Goal: Task Accomplishment & Management: Complete application form

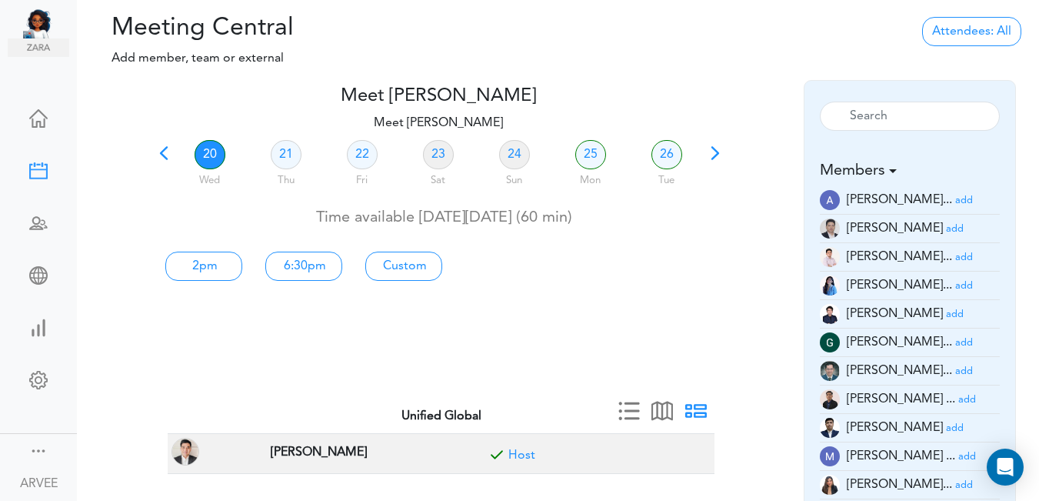
click at [153, 155] on span at bounding box center [164, 159] width 22 height 22
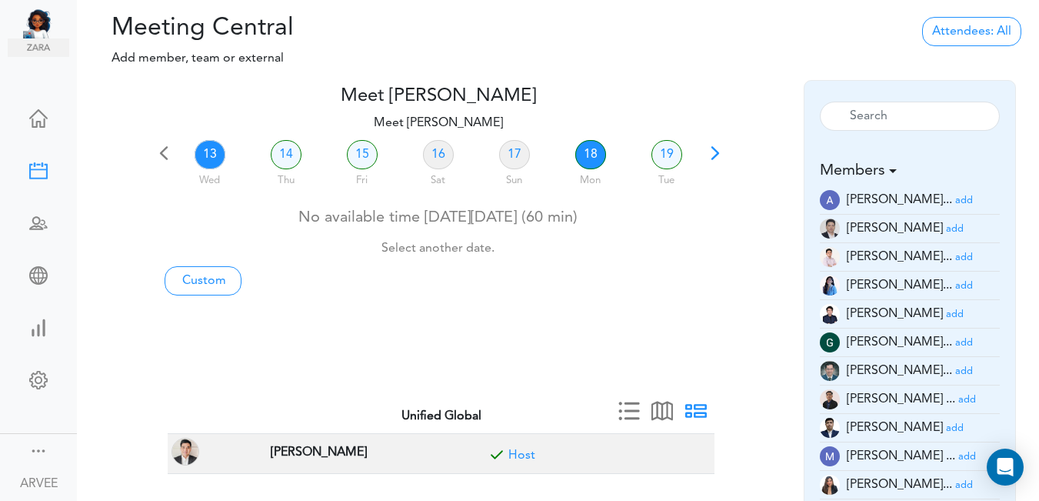
click at [585, 156] on link "18" at bounding box center [590, 154] width 31 height 29
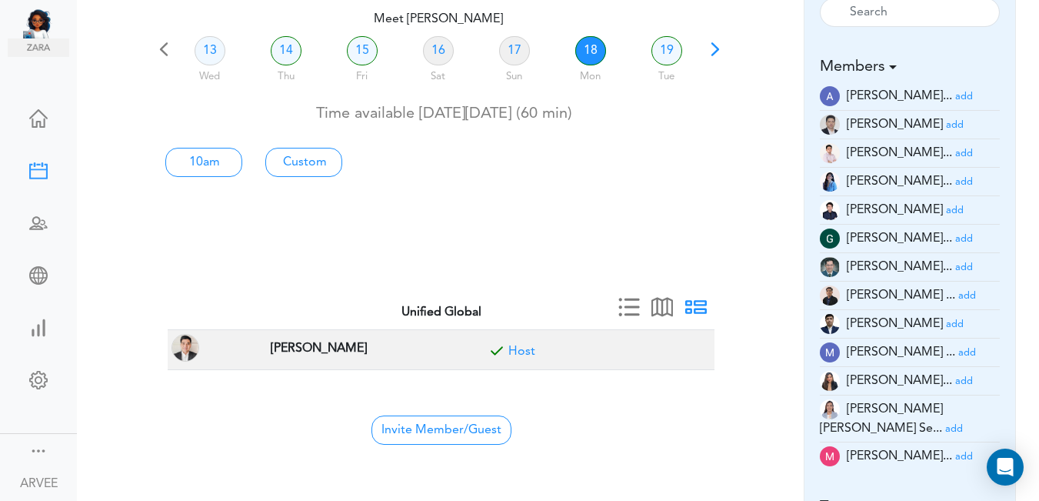
scroll to position [98, 0]
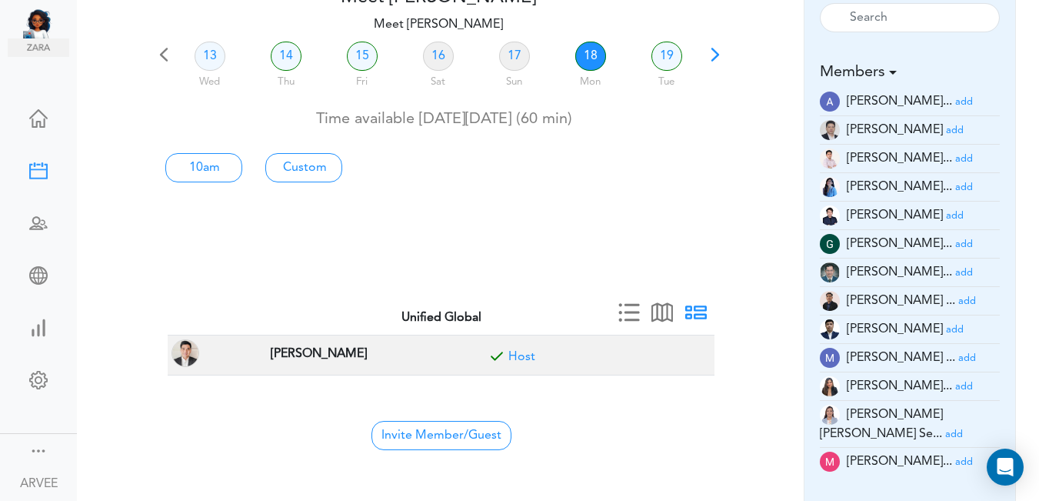
click at [955, 163] on small "add" at bounding box center [964, 159] width 18 height 10
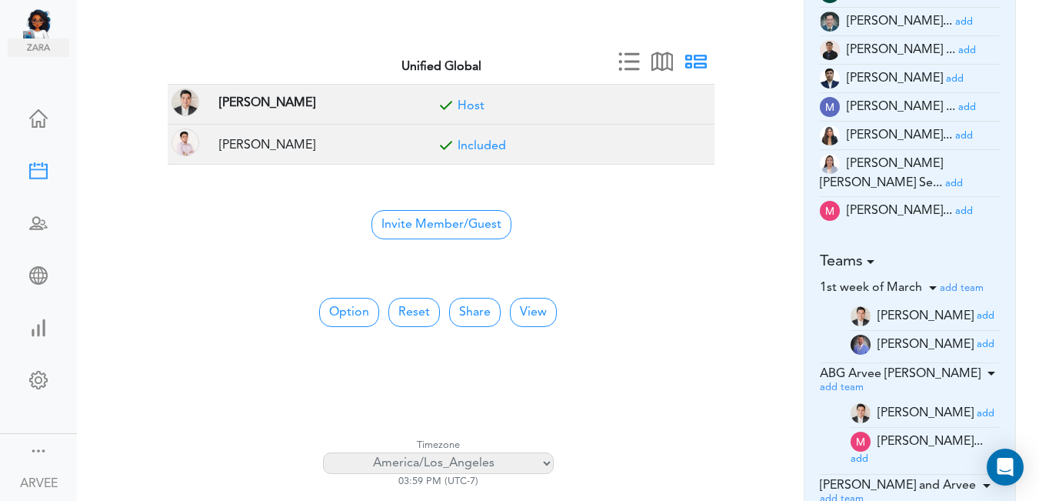
scroll to position [360, 0]
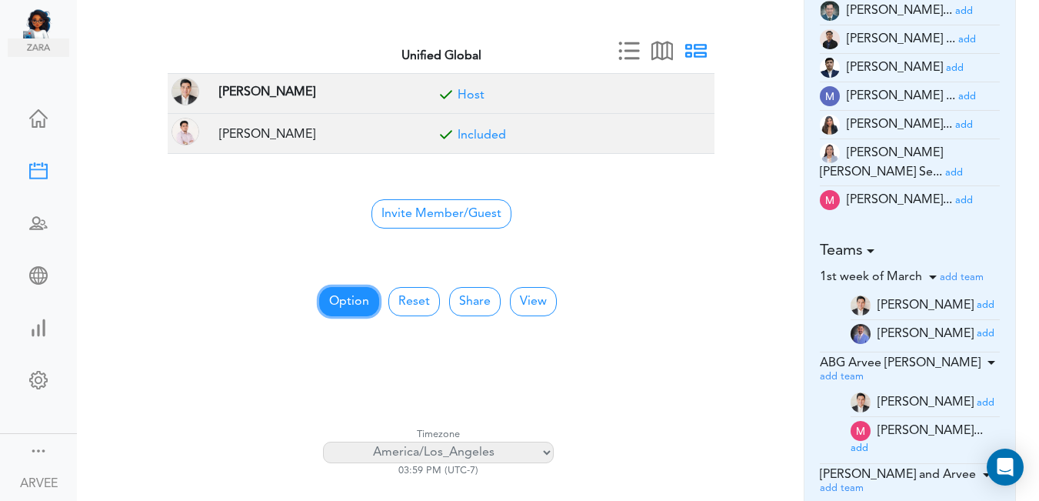
click at [361, 293] on button "Option" at bounding box center [349, 301] width 60 height 29
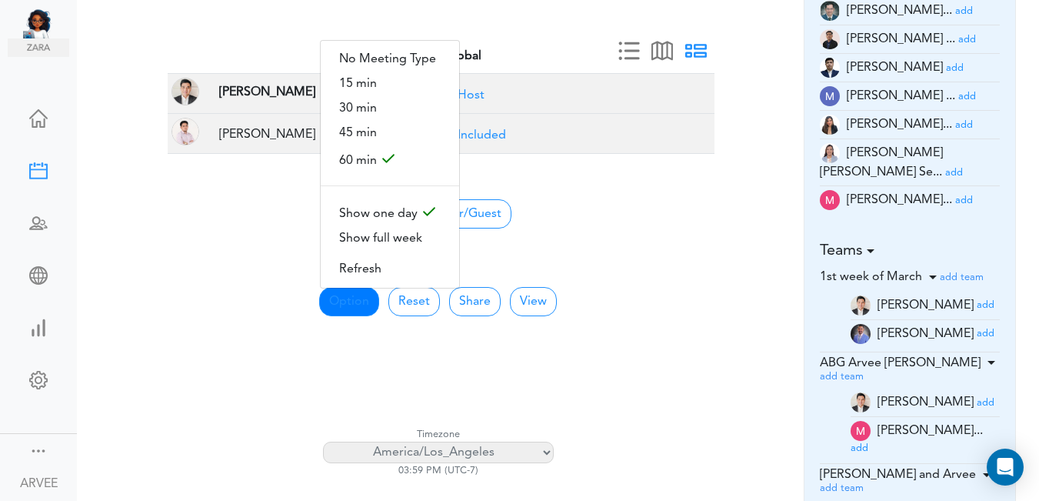
click at [717, 253] on div "Option No Meeting Type 15 min 30 min 45 min 60 min Show one day Show full week" at bounding box center [438, 402] width 685 height 298
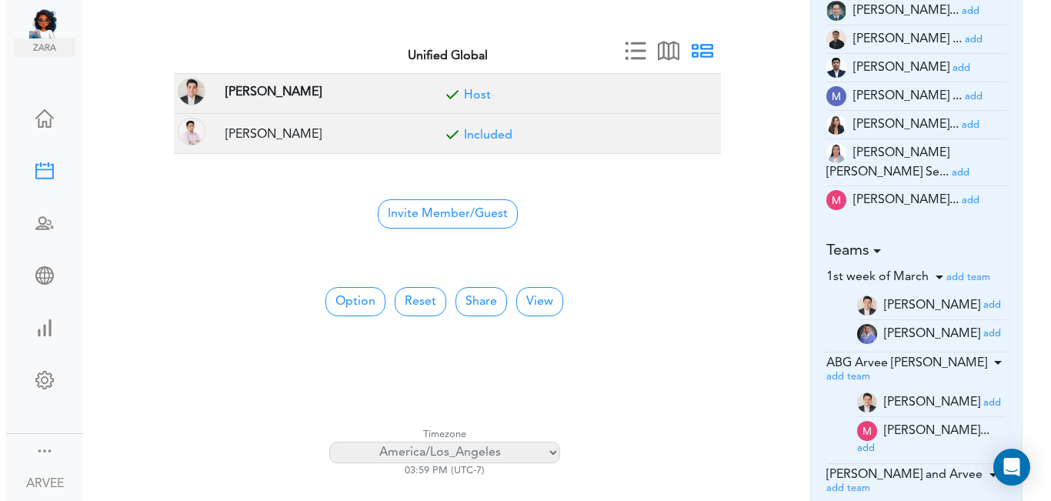
scroll to position [0, 0]
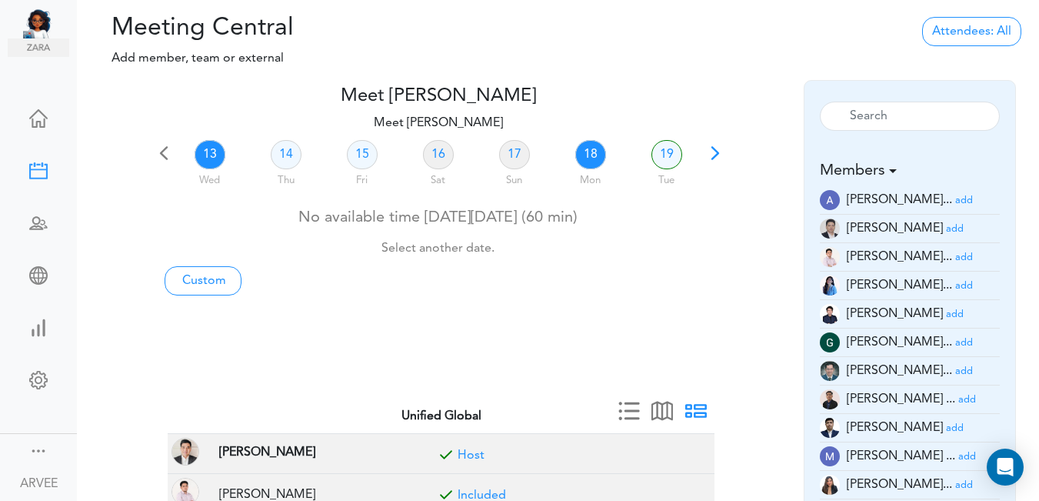
click at [595, 155] on link "18" at bounding box center [590, 154] width 31 height 29
click at [191, 282] on link "Custom" at bounding box center [203, 280] width 77 height 29
type input "Meet [PERSON_NAME]"
type input "[URL][DOMAIN_NAME][SECURITY_DATA]"
type input "[DATE]T15:00"
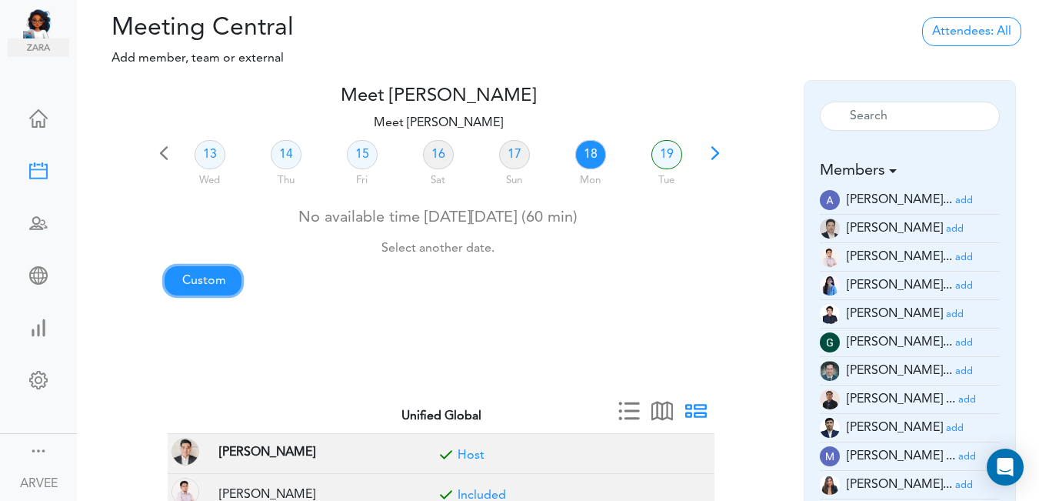
type input "[DATE]T15:30"
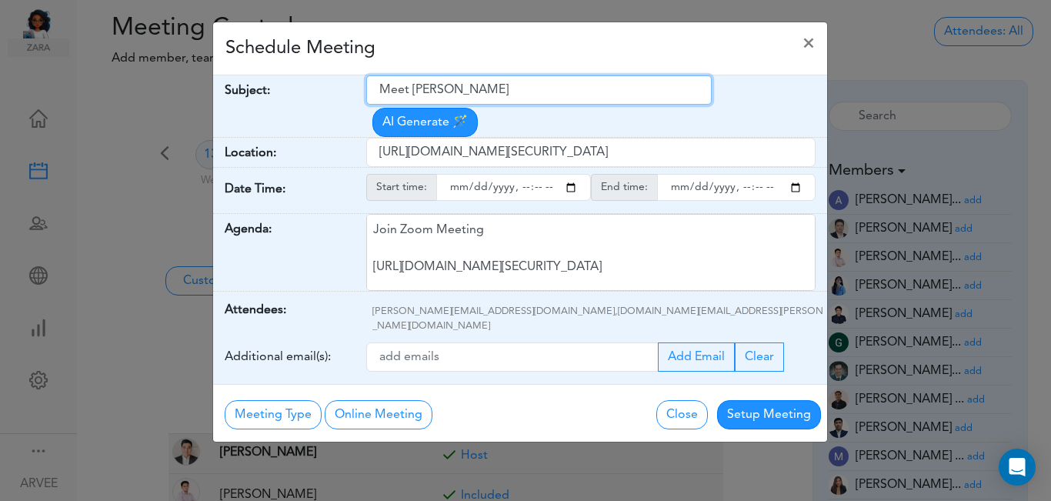
drag, startPoint x: 378, startPoint y: 87, endPoint x: 512, endPoint y: 92, distance: 133.9
click at [518, 91] on input "Meet [PERSON_NAME]" at bounding box center [538, 89] width 345 height 29
paste input "Tax Planning 2025"
click at [383, 87] on input "Tax Planning 2025 - [PERSON_NAME]" at bounding box center [538, 89] width 345 height 29
type input "Client Call: Tax Planning 2025 - [PERSON_NAME]"
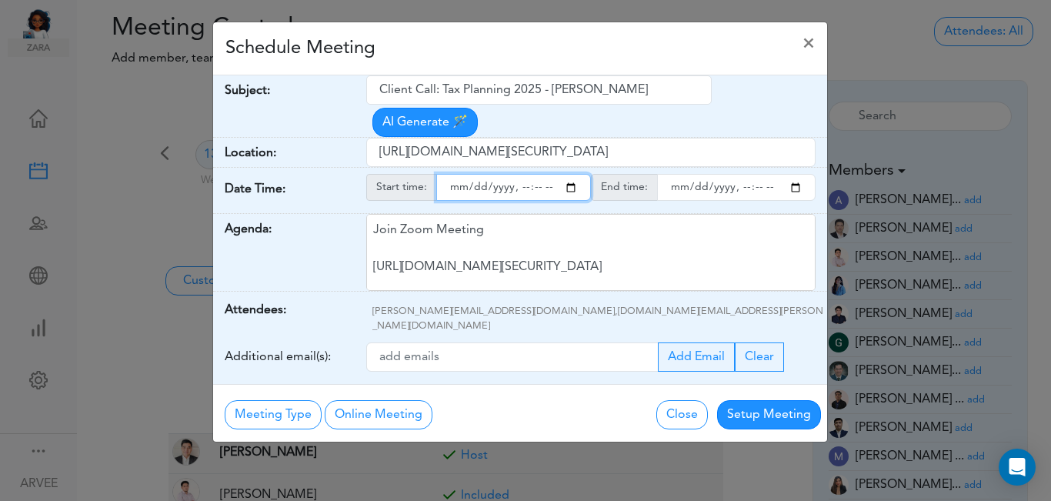
click at [575, 174] on input "starttime" at bounding box center [513, 187] width 155 height 27
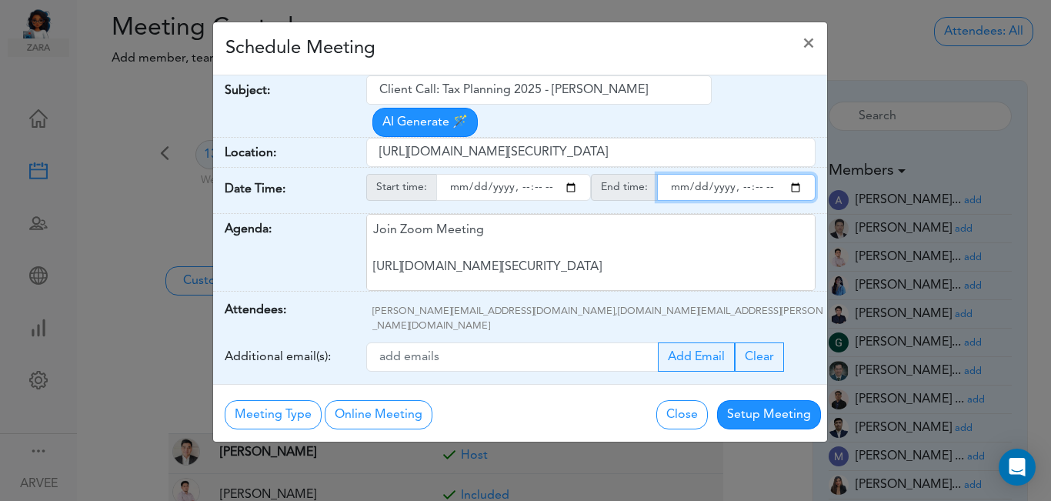
type input "[DATE]T17:00"
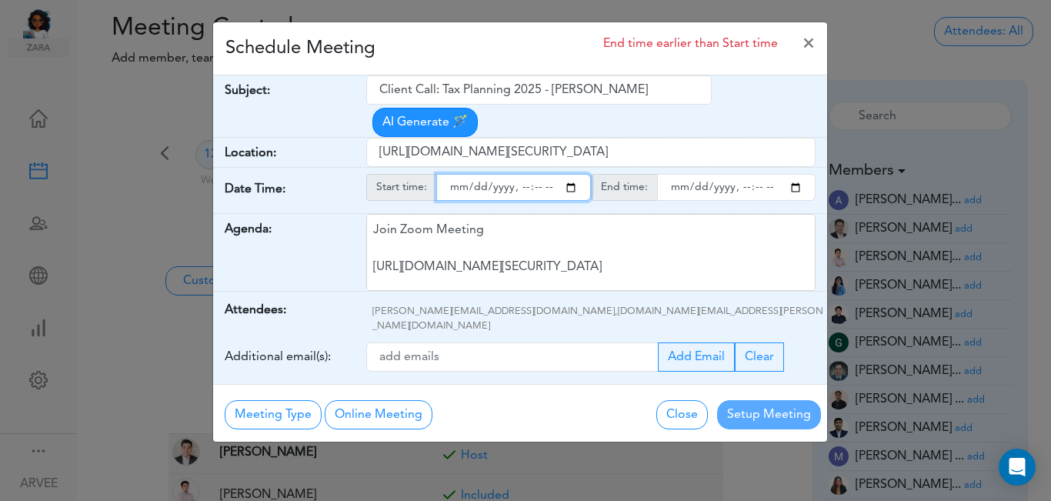
click at [797, 174] on input "endtime" at bounding box center [736, 187] width 158 height 27
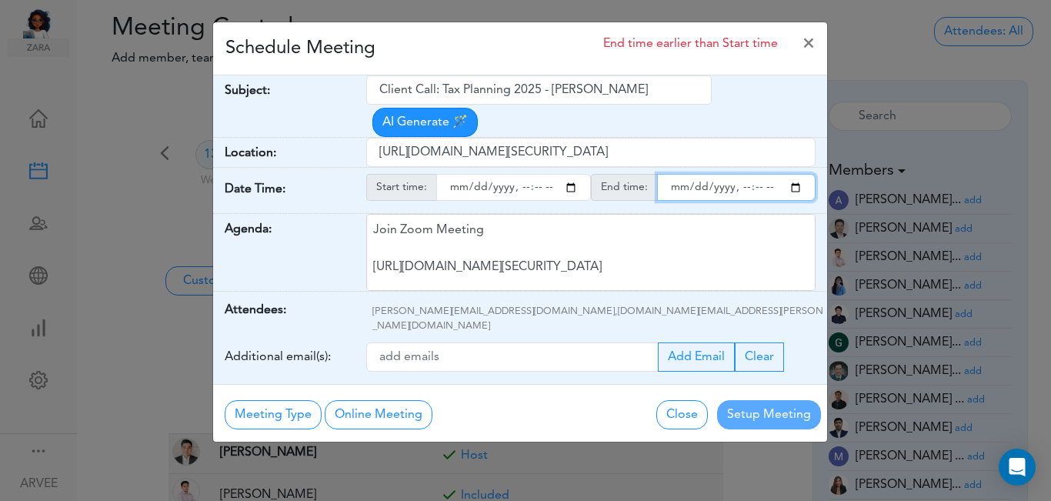
click at [756, 174] on input "endtime" at bounding box center [736, 187] width 158 height 27
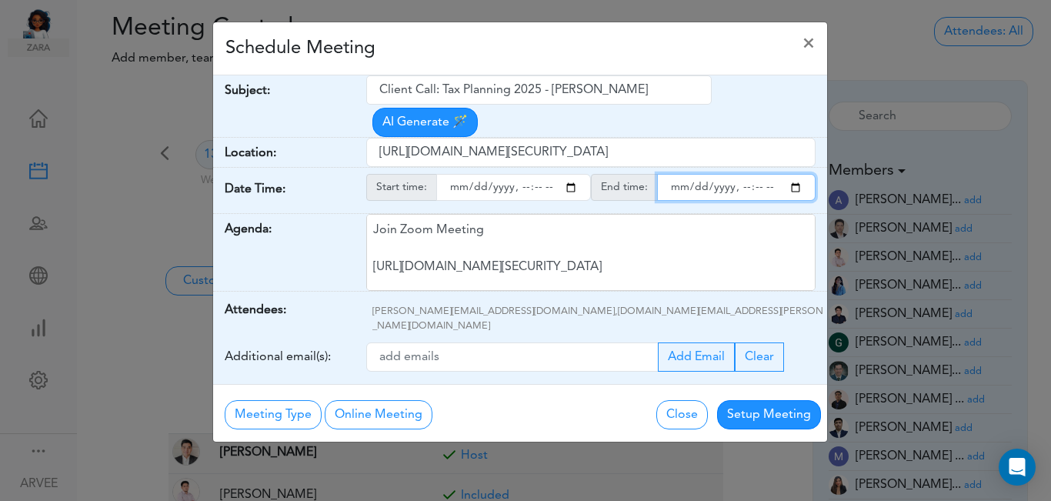
type input "[DATE]T18:00"
click at [509, 42] on div "Schedule Meeting ×" at bounding box center [520, 48] width 614 height 53
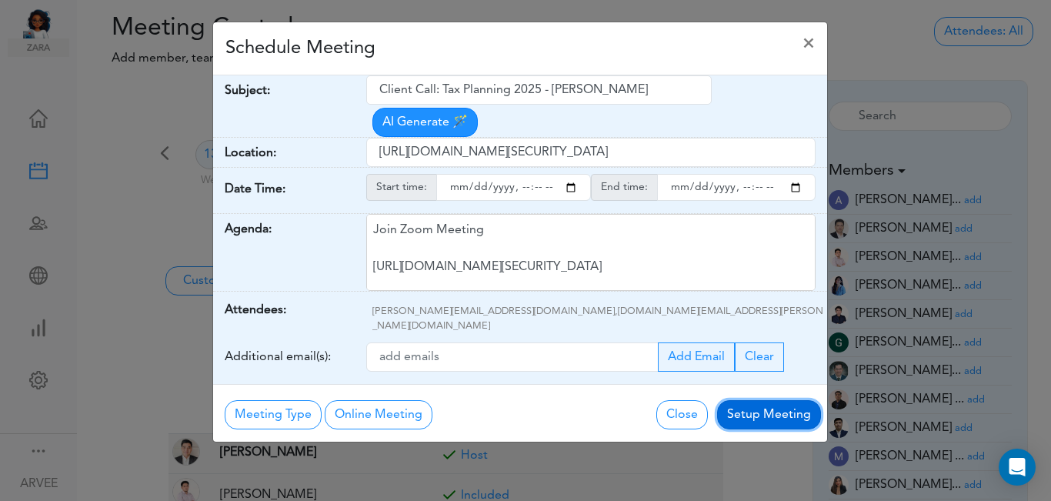
click at [771, 400] on button "Setup Meeting" at bounding box center [769, 414] width 104 height 29
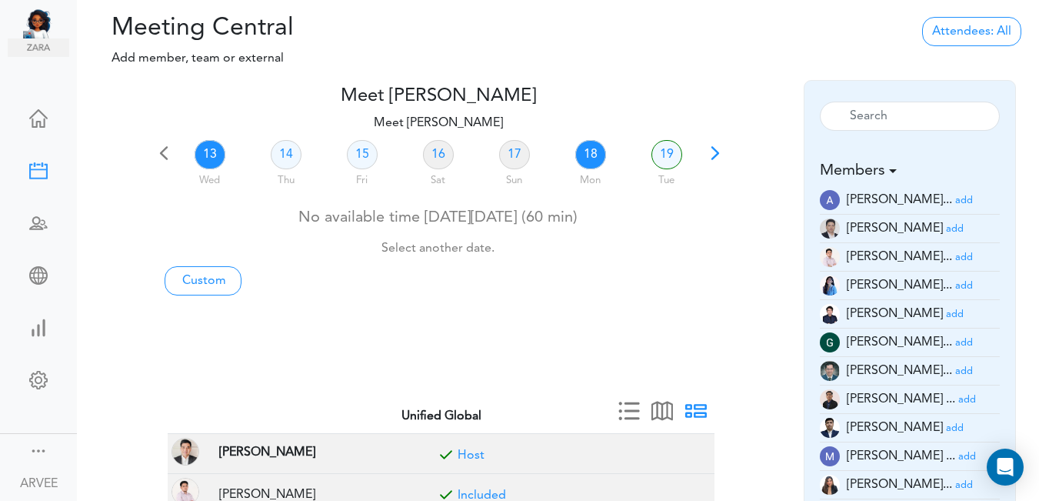
click at [595, 153] on link "18" at bounding box center [590, 154] width 31 height 29
click at [220, 282] on link "Custom" at bounding box center [203, 280] width 77 height 29
type input "Meet [PERSON_NAME]"
type input "[URL][DOMAIN_NAME][SECURITY_DATA]"
type input "[DATE]T16:00"
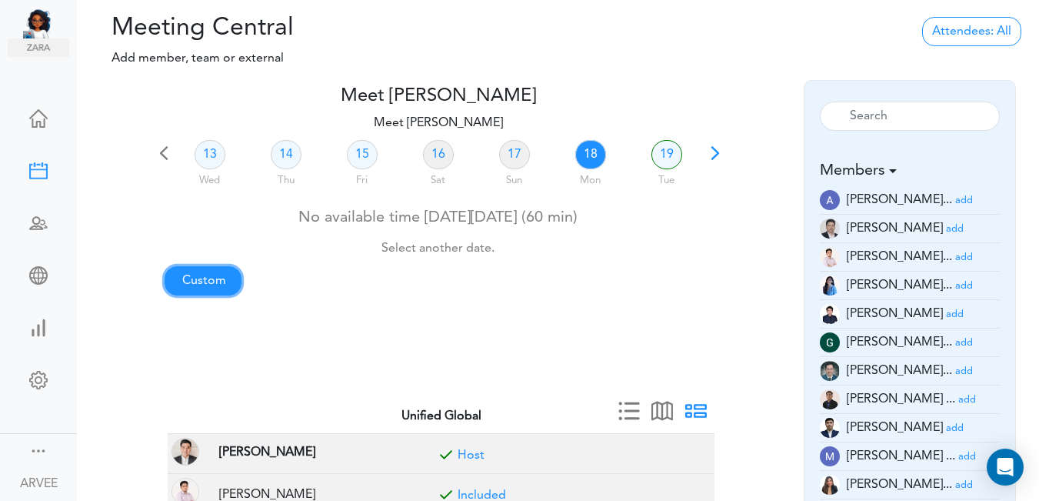
type input "[DATE]T16:30"
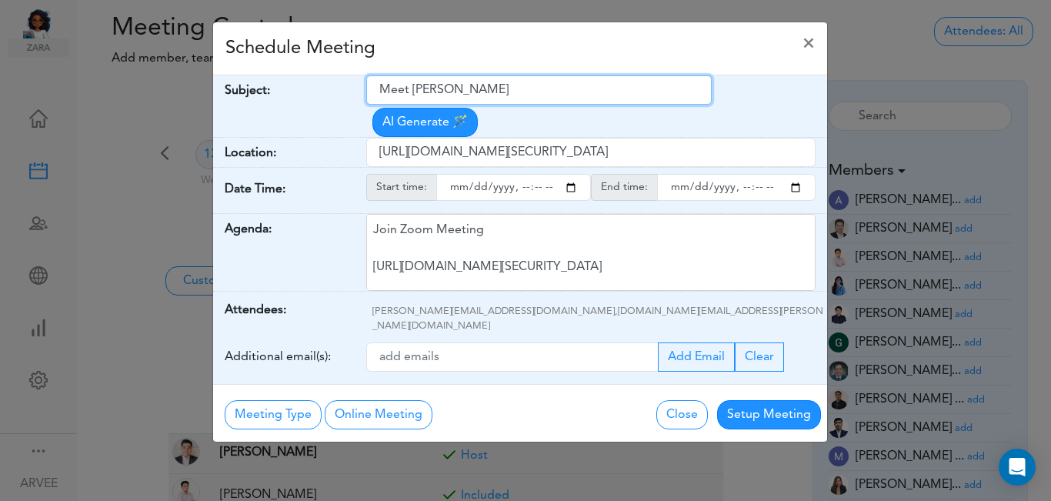
drag, startPoint x: 378, startPoint y: 88, endPoint x: 498, endPoint y: 98, distance: 119.6
click at [522, 103] on input "Meet [PERSON_NAME]" at bounding box center [538, 89] width 345 height 29
paste input "Tax Planning 2025"
click at [381, 90] on input "Tax Planning 2025" at bounding box center [538, 89] width 345 height 29
click at [557, 86] on input "Client Call: Tax Planning 2025" at bounding box center [538, 89] width 345 height 29
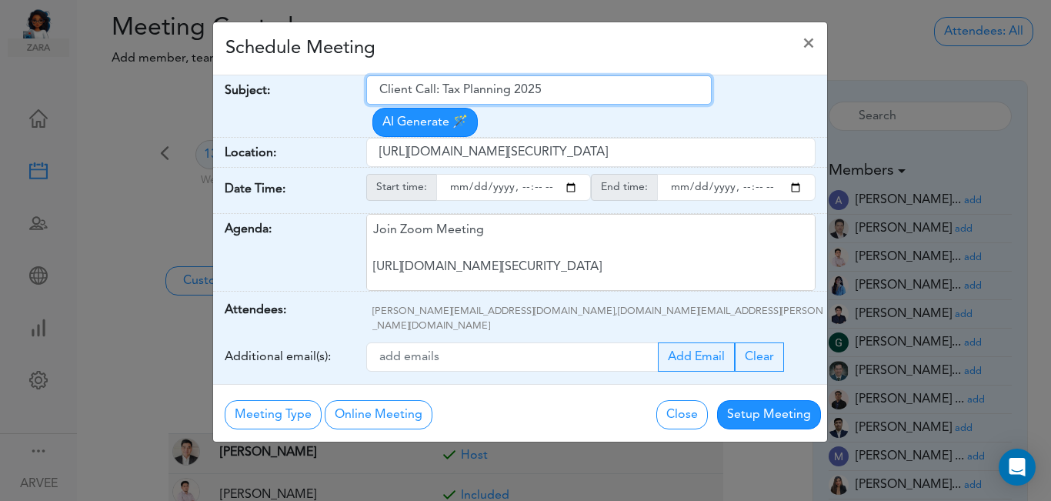
paste input "[PERSON_NAME] And [PERSON_NAME]"
type input "Client Call: Tax Planning 2025 [PERSON_NAME] And [PERSON_NAME]"
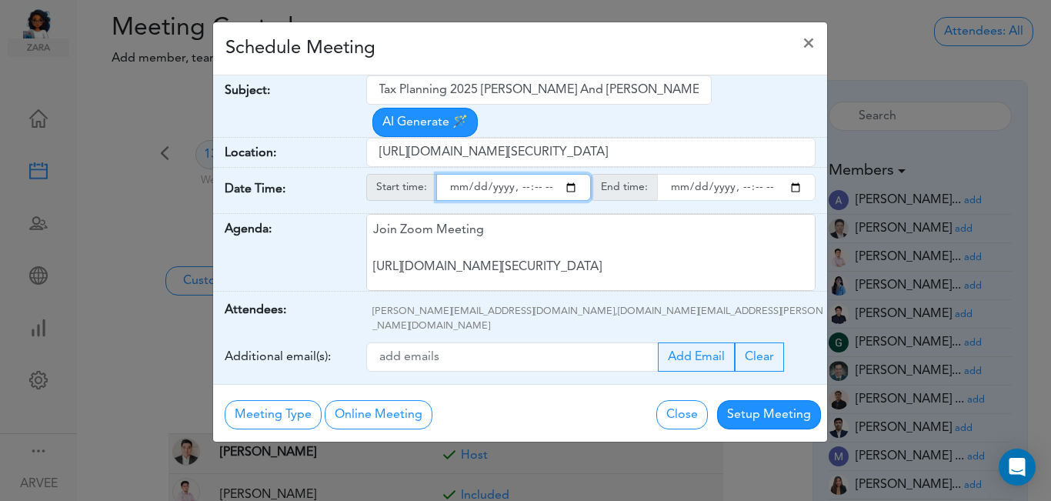
click at [572, 174] on input "starttime" at bounding box center [513, 187] width 155 height 27
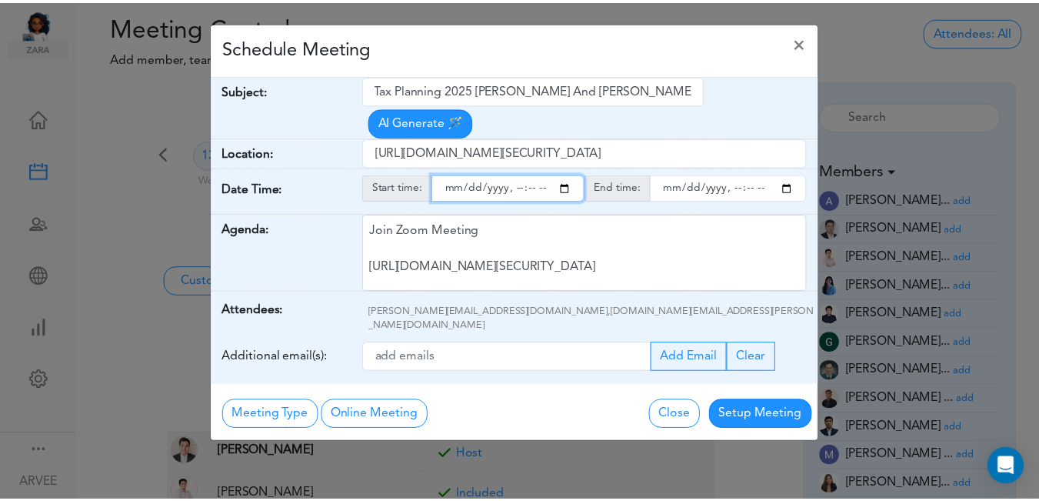
scroll to position [0, 0]
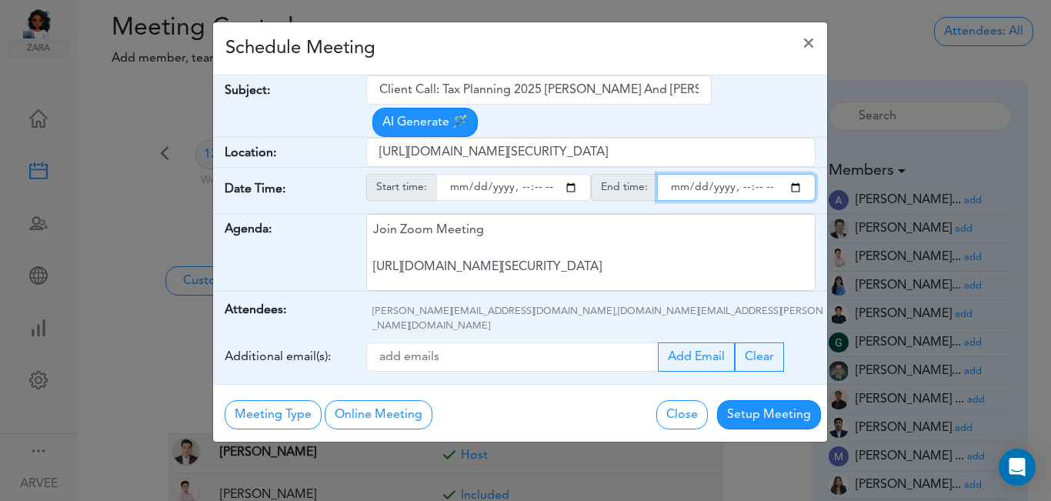
type input "[DATE]T18:00"
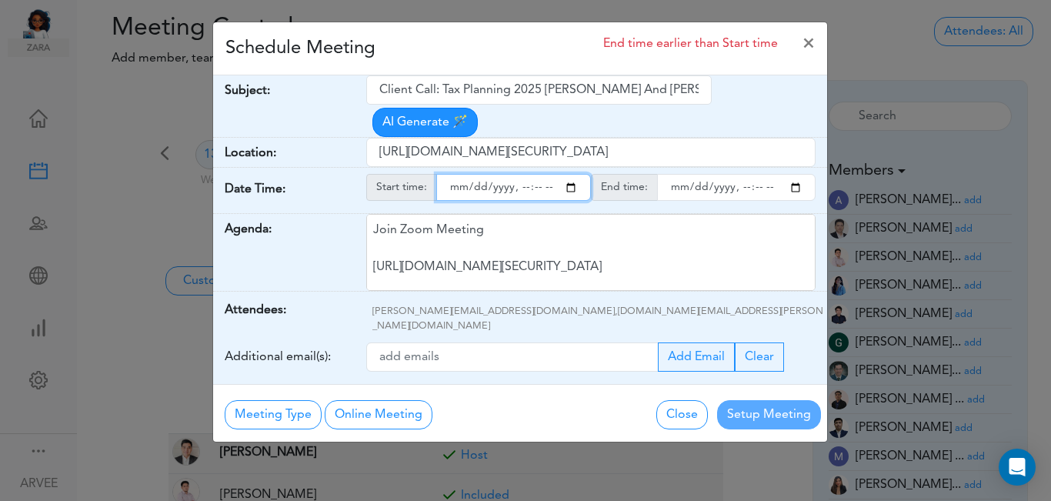
click at [798, 174] on input "endtime" at bounding box center [736, 187] width 158 height 27
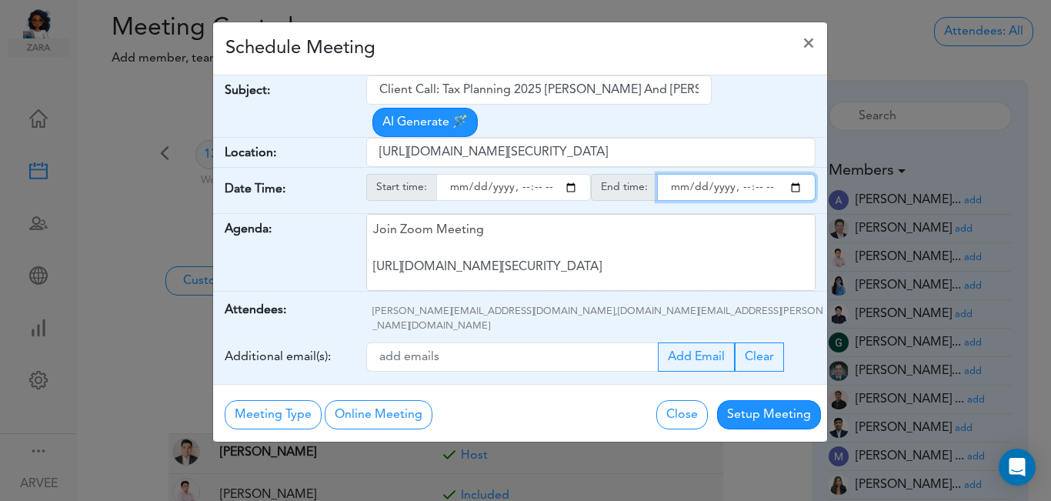
click at [758, 174] on input "endtime" at bounding box center [736, 187] width 158 height 27
type input "[DATE]T19:00"
click at [432, 48] on div "Schedule Meeting ×" at bounding box center [520, 48] width 614 height 53
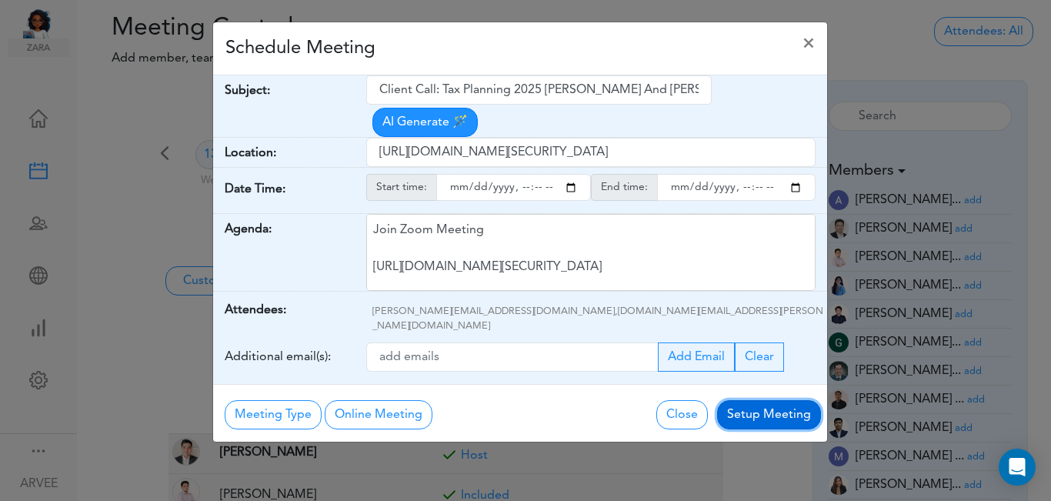
click at [772, 400] on button "Setup Meeting" at bounding box center [769, 414] width 104 height 29
